Goal: Task Accomplishment & Management: Use online tool/utility

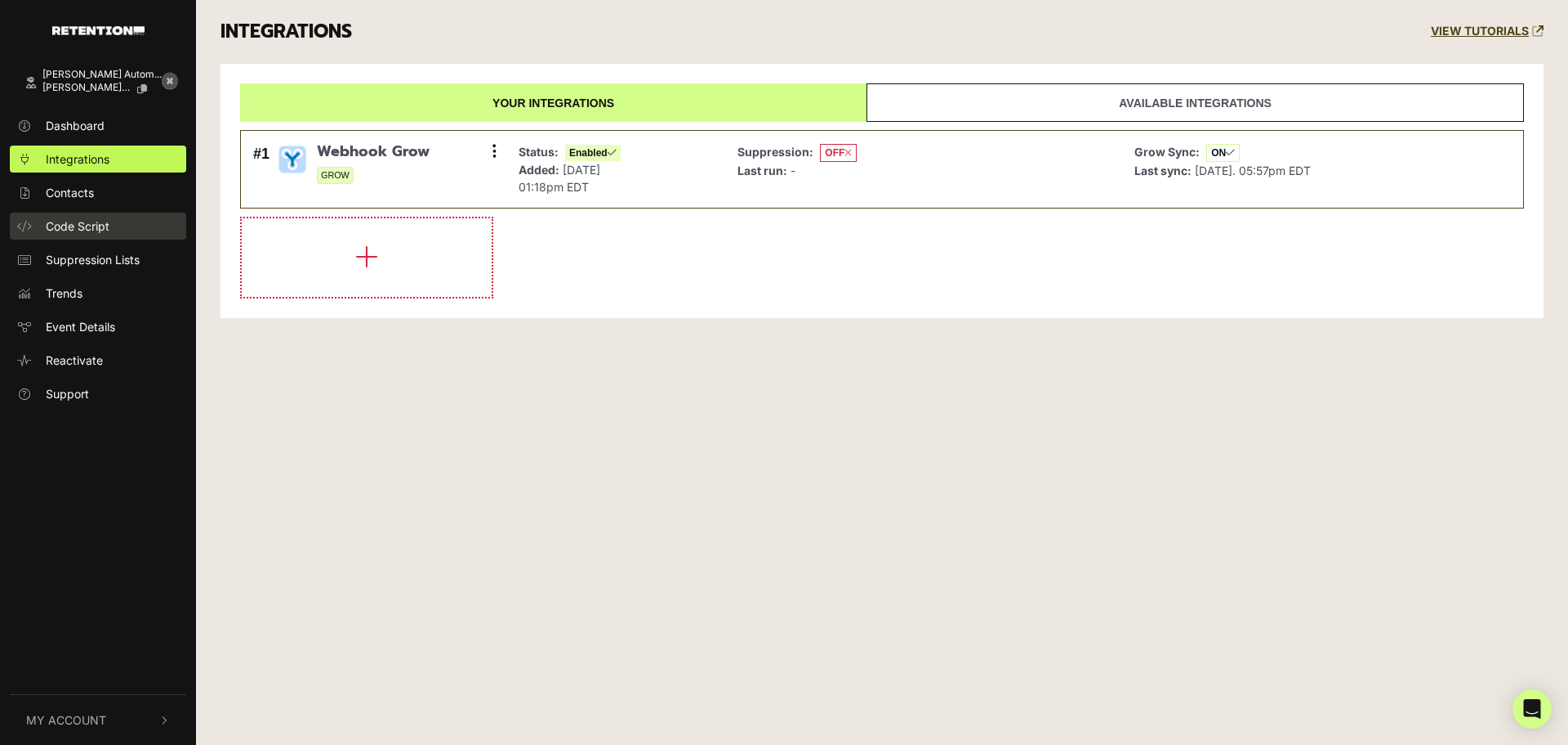
click at [104, 219] on span "Code Script" at bounding box center [78, 225] width 64 height 17
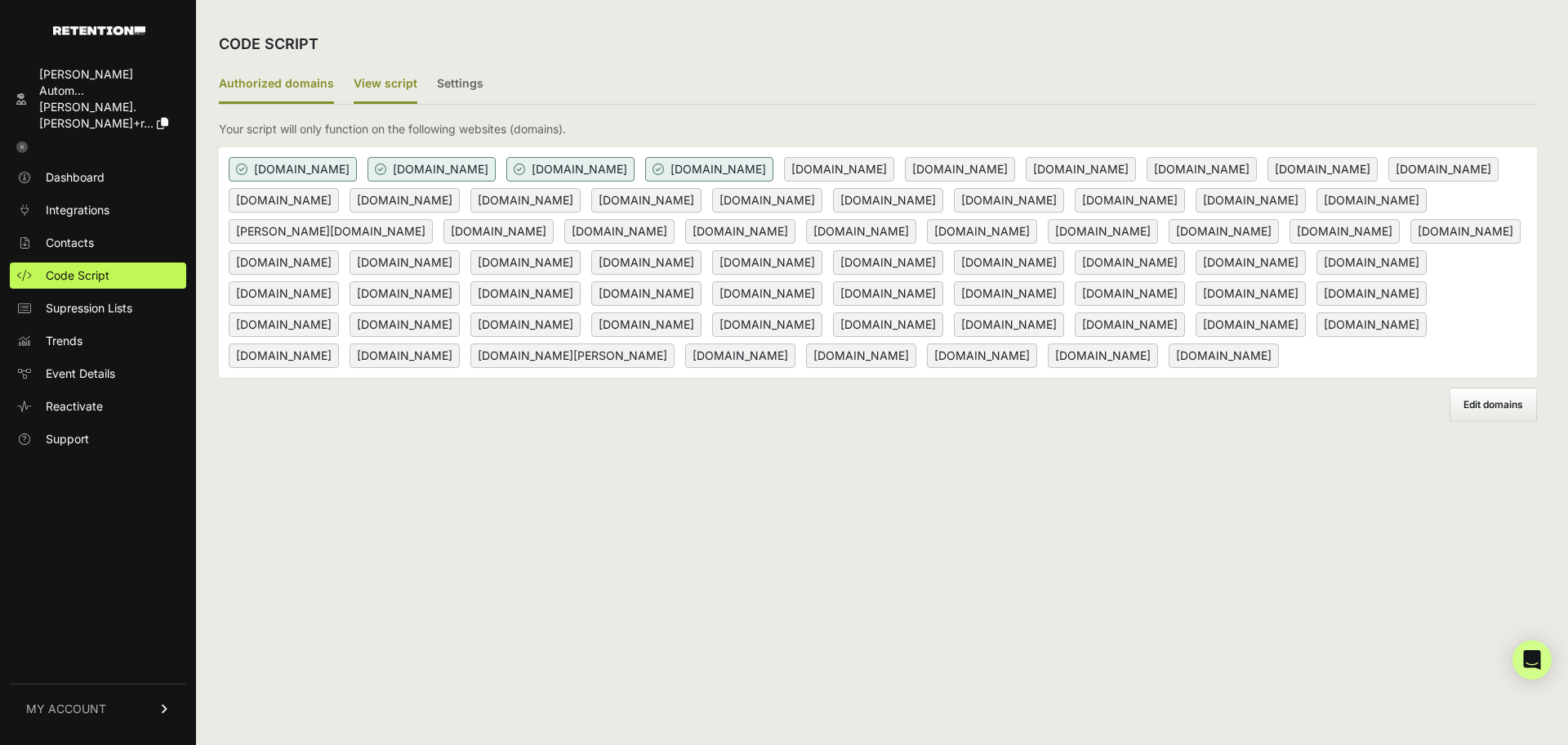
click at [389, 78] on label "View script" at bounding box center [386, 84] width 64 height 38
click at [0, 0] on input "View script" at bounding box center [0, 0] width 0 height 0
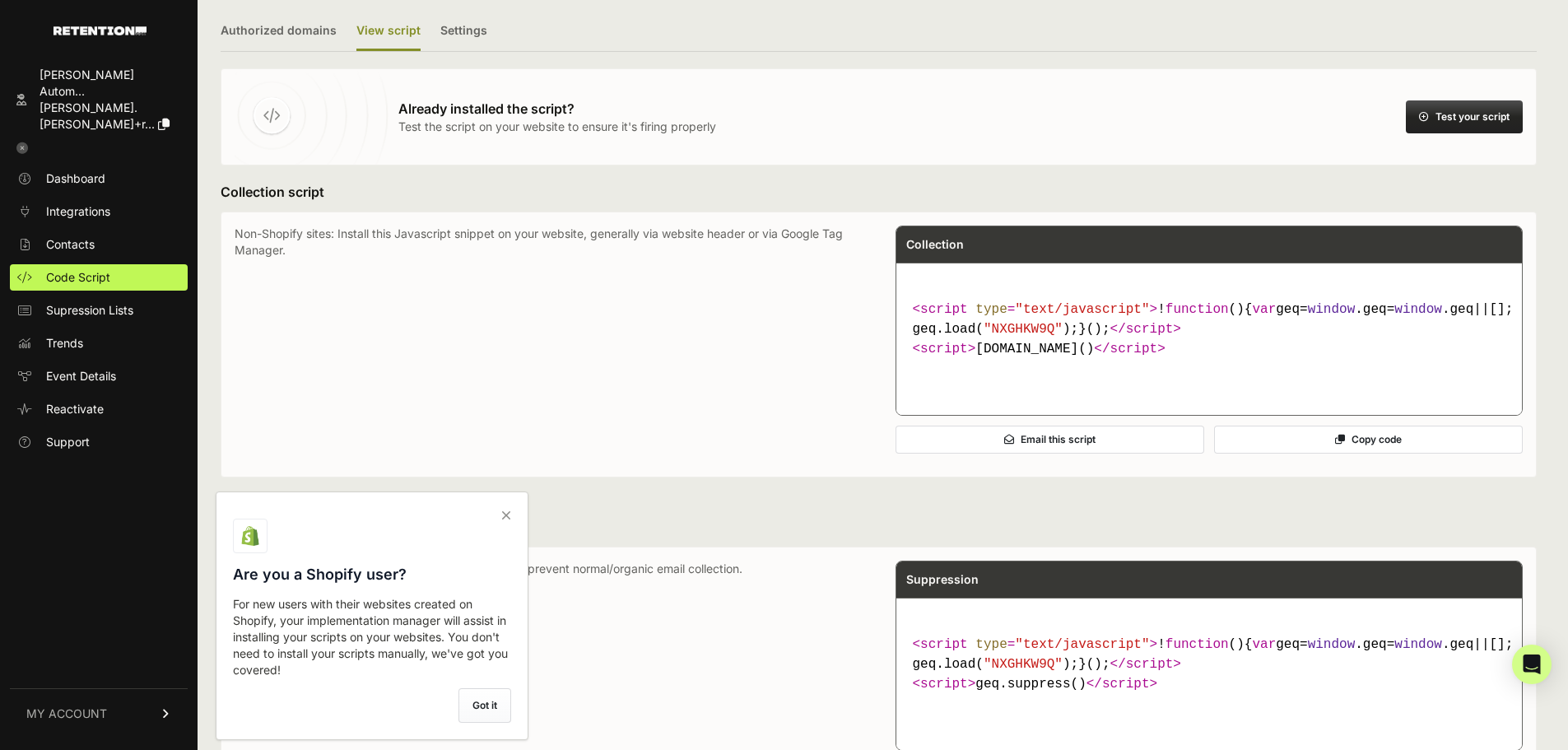
scroll to position [82, 0]
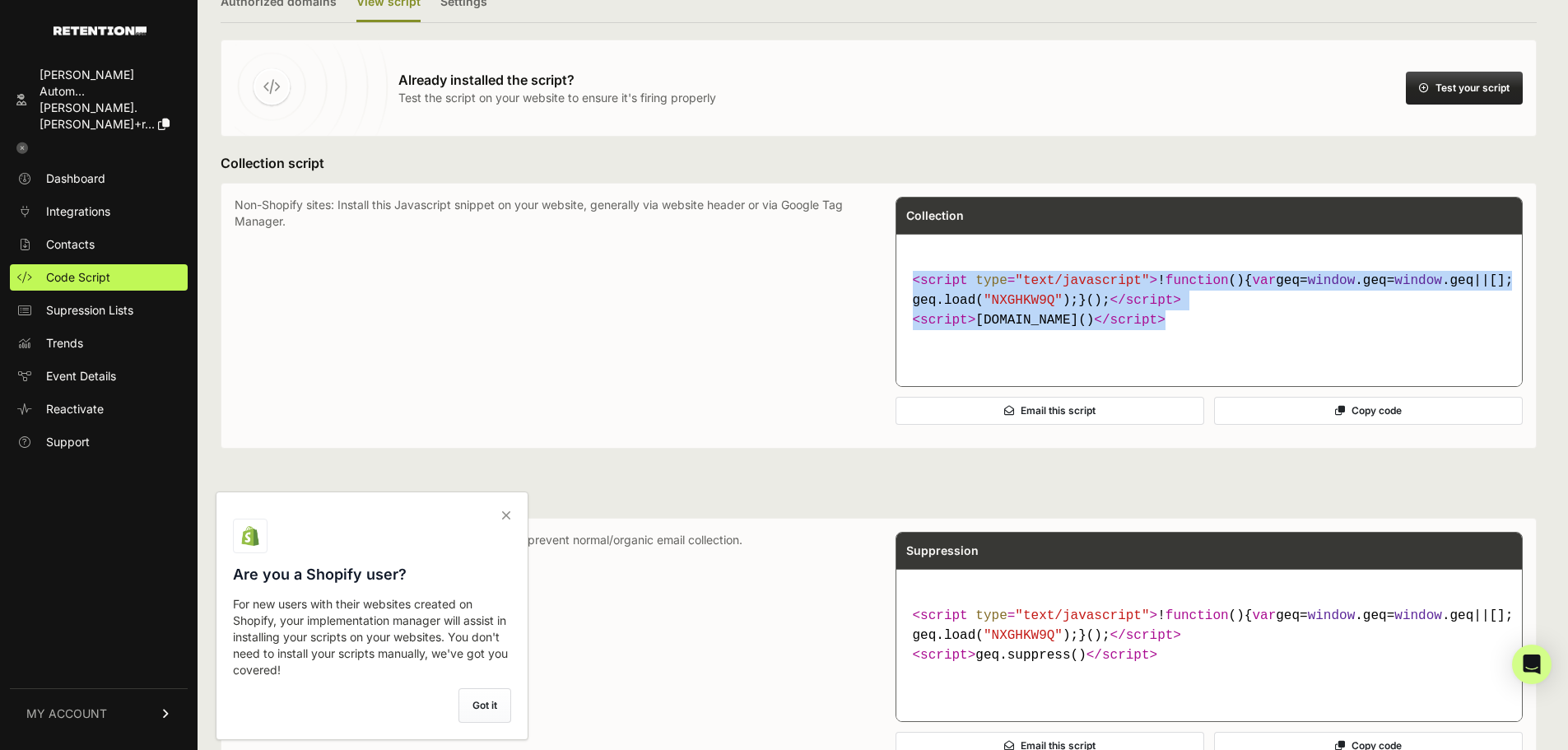
drag, startPoint x: 914, startPoint y: 282, endPoint x: 1145, endPoint y: 362, distance: 244.5
click at [1145, 336] on code "< script type = "text/javascript" > ! function ( ) { var geq= window .geq= wind…" at bounding box center [1209, 300] width 607 height 72
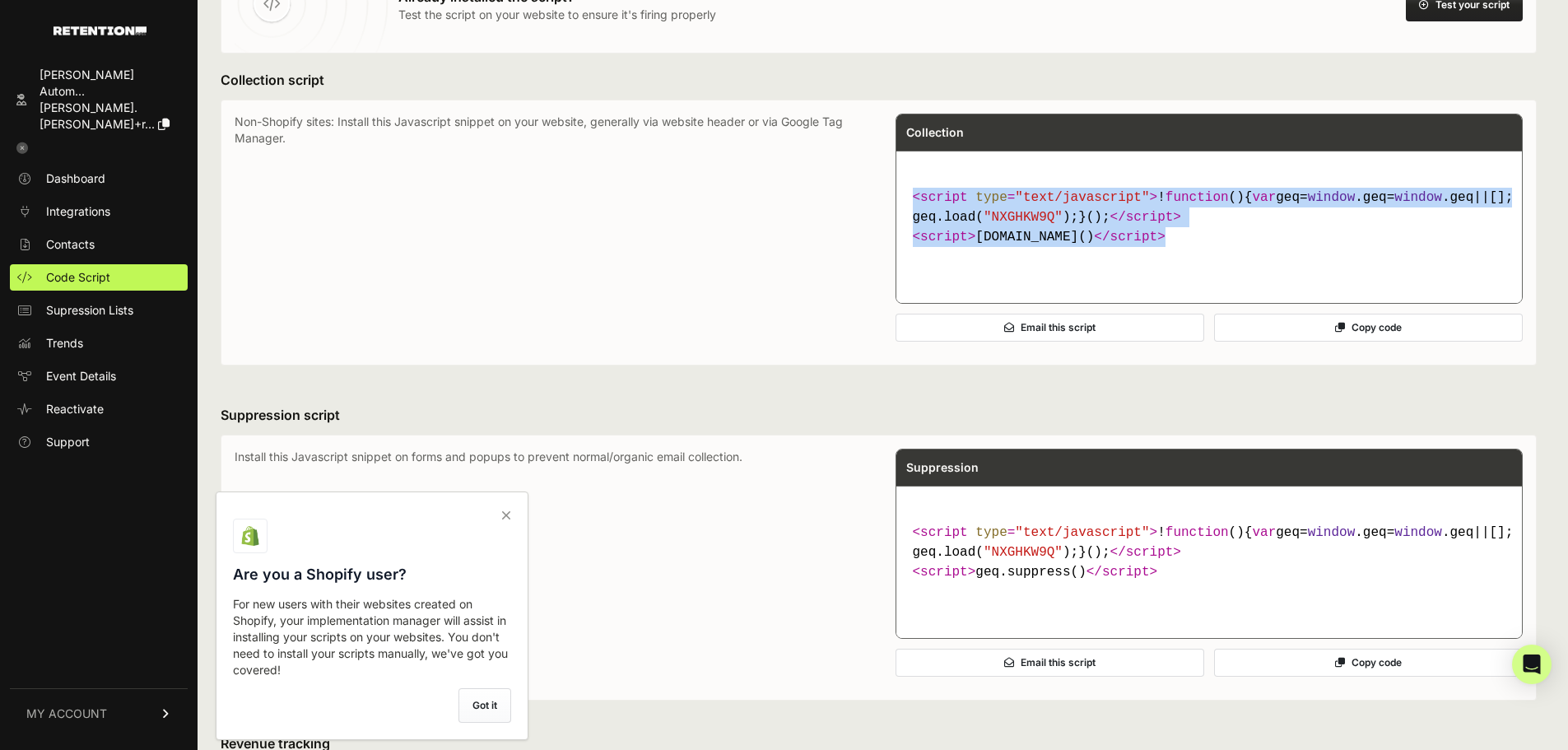
scroll to position [165, 0]
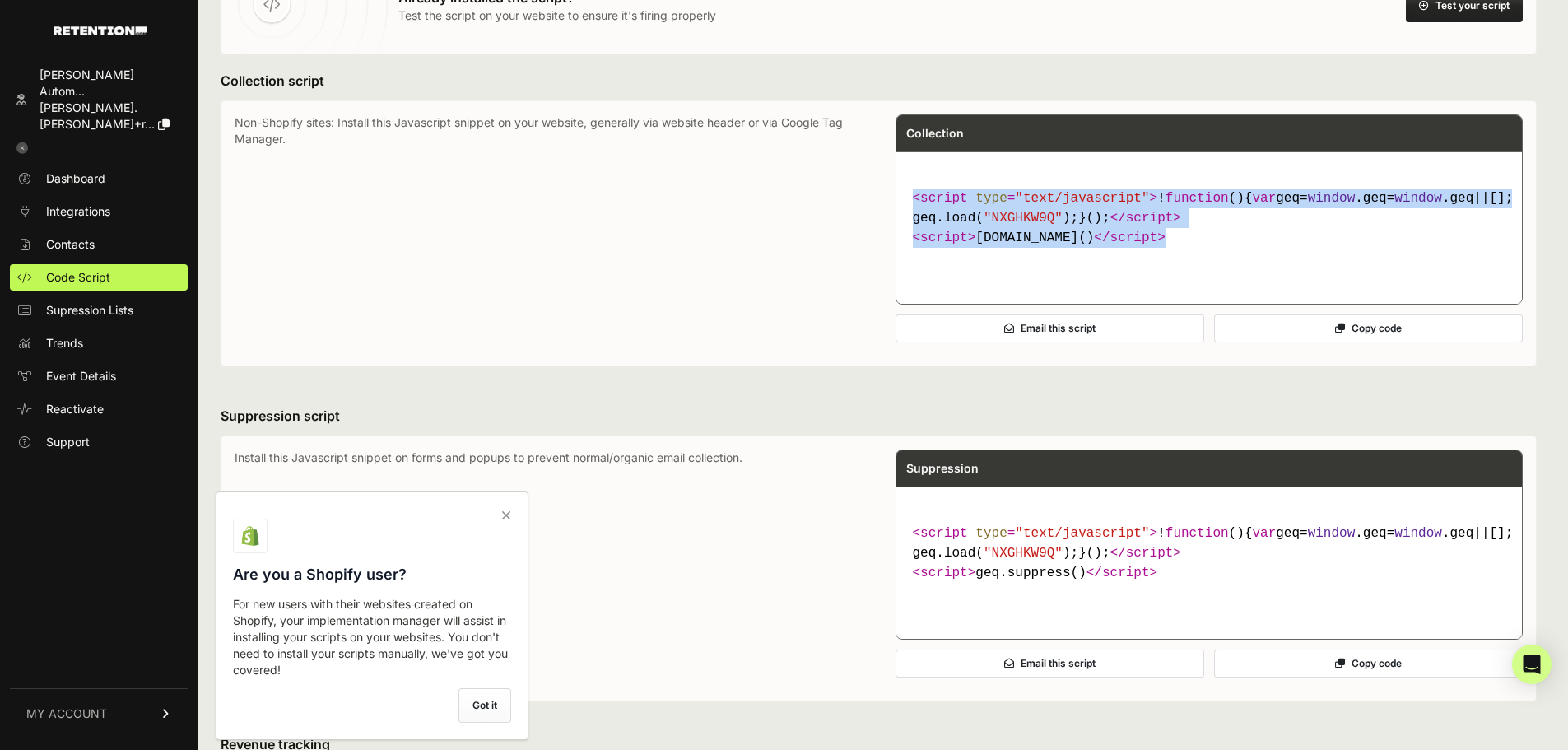
click at [508, 515] on icon at bounding box center [507, 515] width 23 height 27
click at [0, 0] on input "checkbox" at bounding box center [0, 0] width 0 height 0
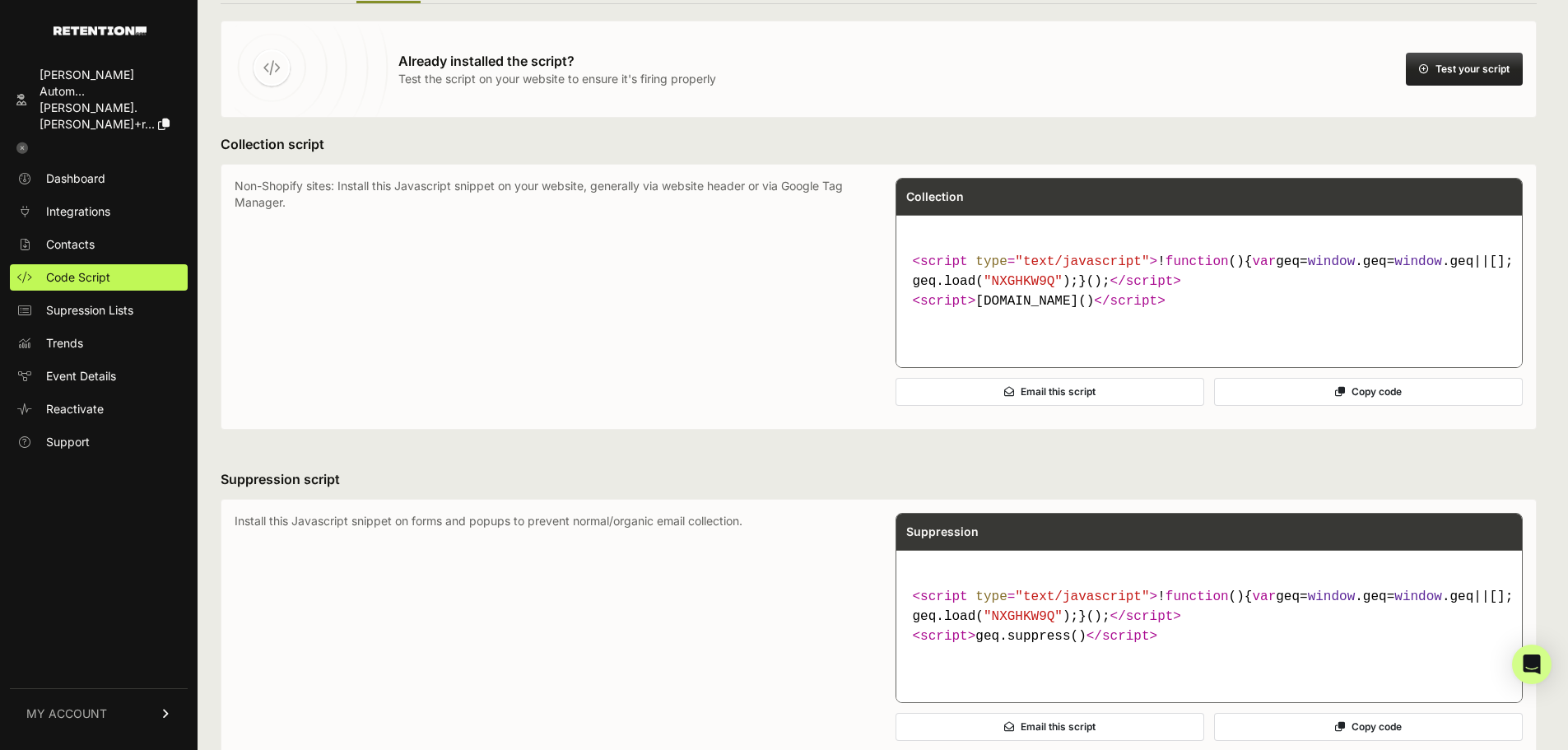
scroll to position [0, 0]
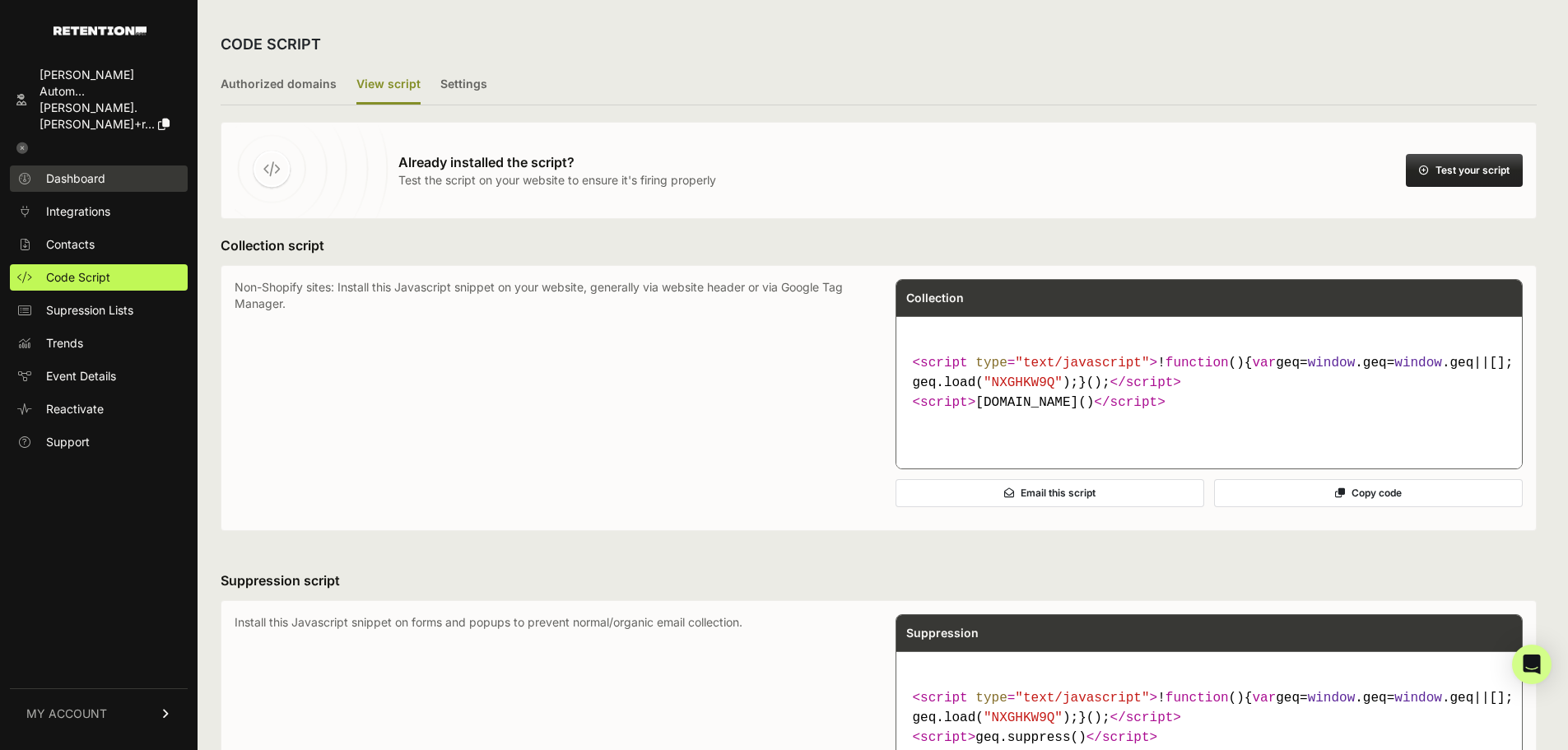
click at [89, 170] on span "Dashboard" at bounding box center [76, 178] width 59 height 16
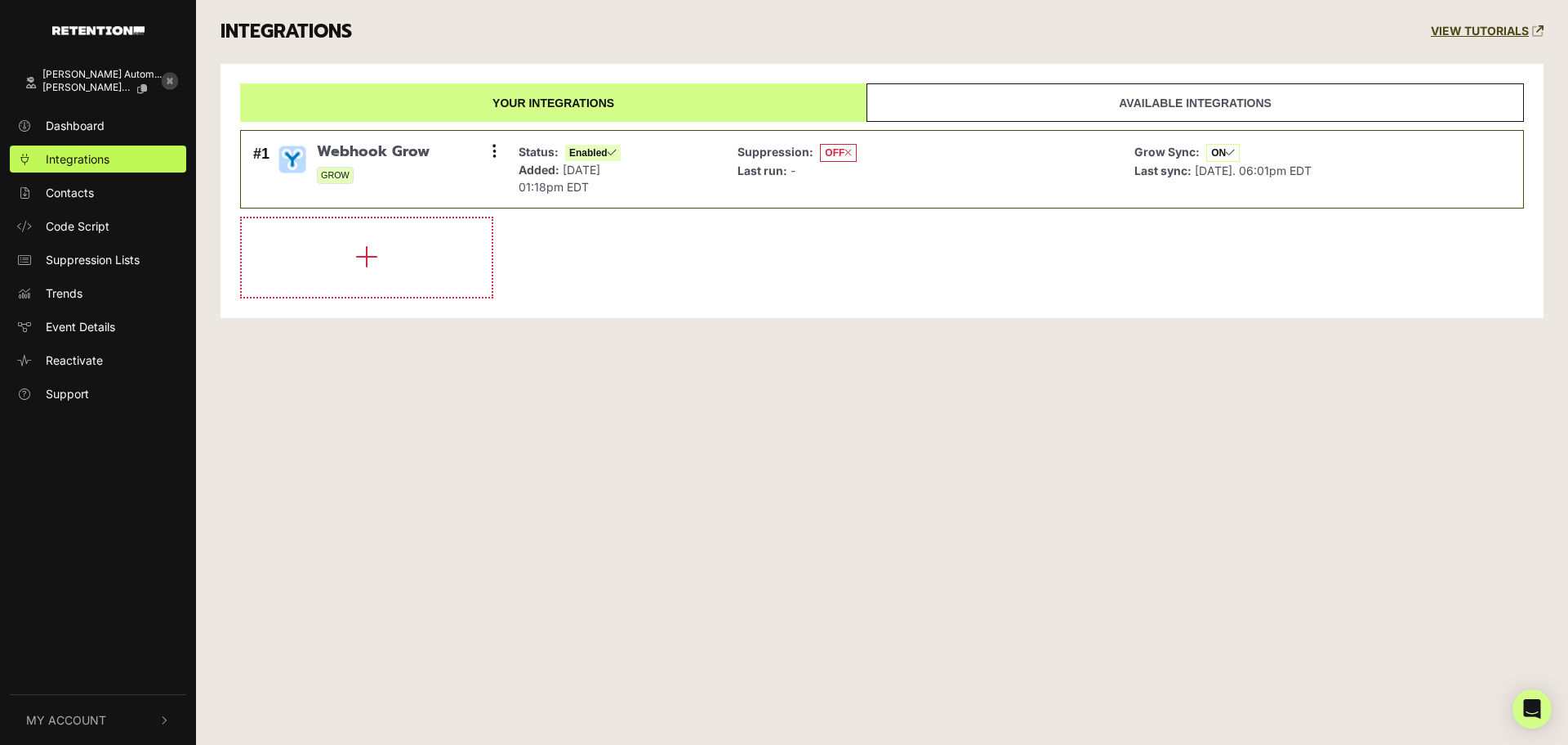
click at [166, 80] on icon at bounding box center [170, 81] width 16 height 16
